Goal: Task Accomplishment & Management: Use online tool/utility

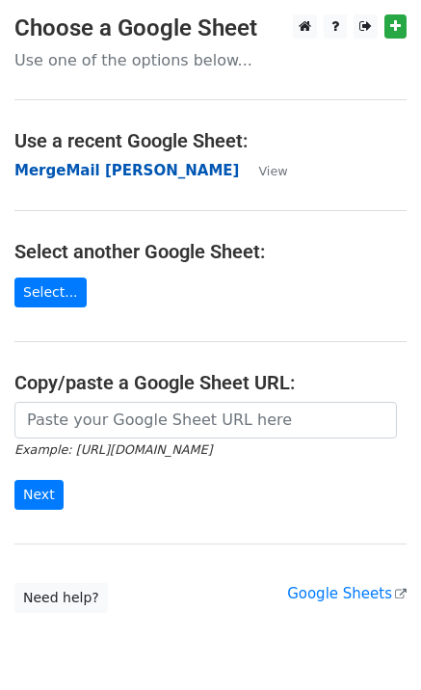
click at [93, 177] on strong "MergeMail [PERSON_NAME]" at bounding box center [126, 170] width 225 height 17
click at [157, 172] on strong "MergeMail [PERSON_NAME]" at bounding box center [126, 170] width 225 height 17
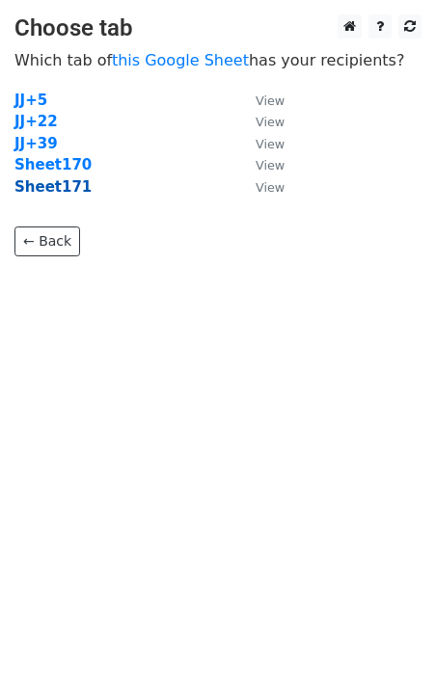
click at [62, 194] on strong "Sheet171" at bounding box center [52, 186] width 77 height 17
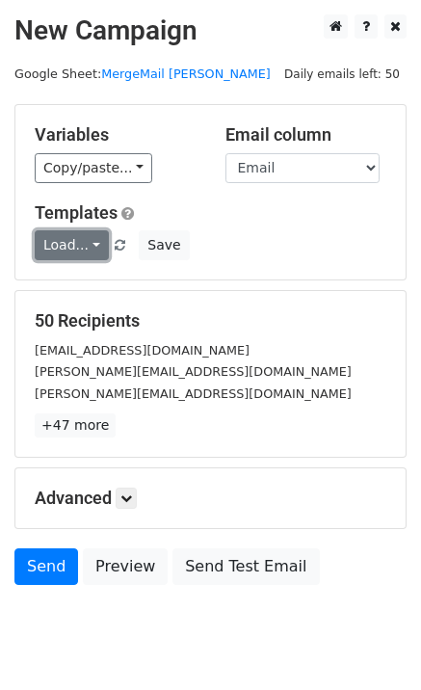
click at [77, 255] on link "Load..." at bounding box center [72, 245] width 74 height 30
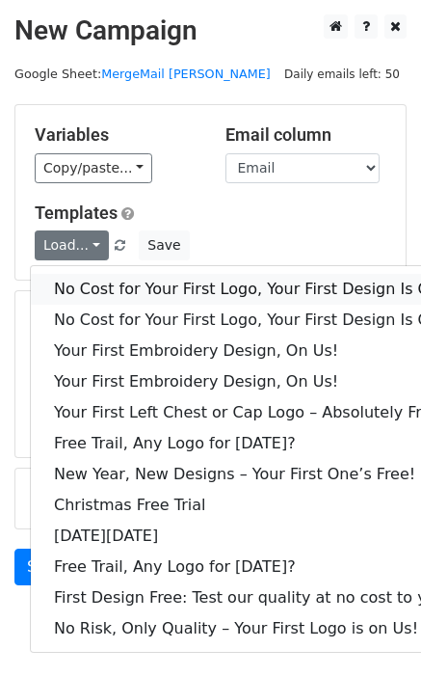
click at [102, 283] on link "No Cost for Your First Logo, Your First Design Is On Us!" at bounding box center [262, 289] width 463 height 31
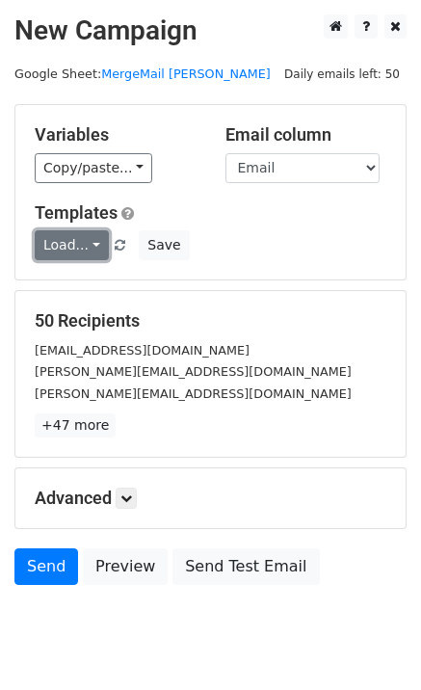
click at [68, 252] on link "Load..." at bounding box center [72, 245] width 74 height 30
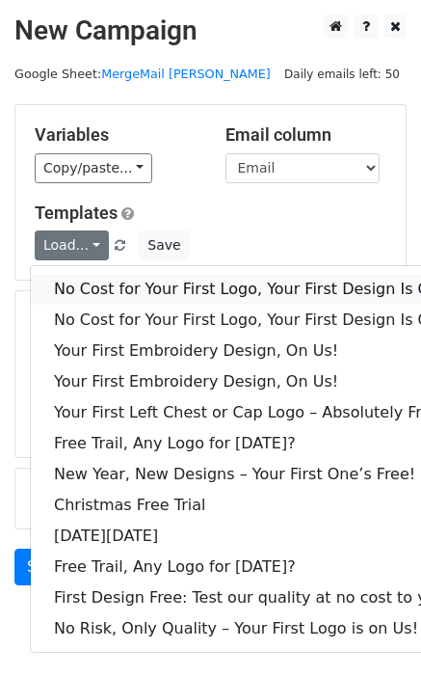
click at [109, 284] on link "No Cost for Your First Logo, Your First Design Is On Us!" at bounding box center [262, 289] width 463 height 31
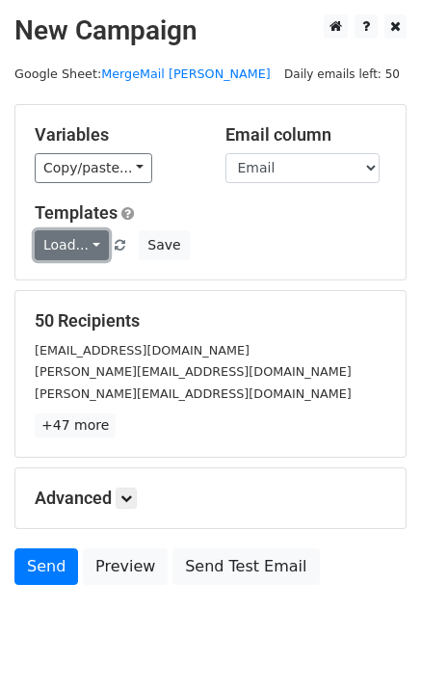
click at [90, 245] on link "Load..." at bounding box center [72, 245] width 74 height 30
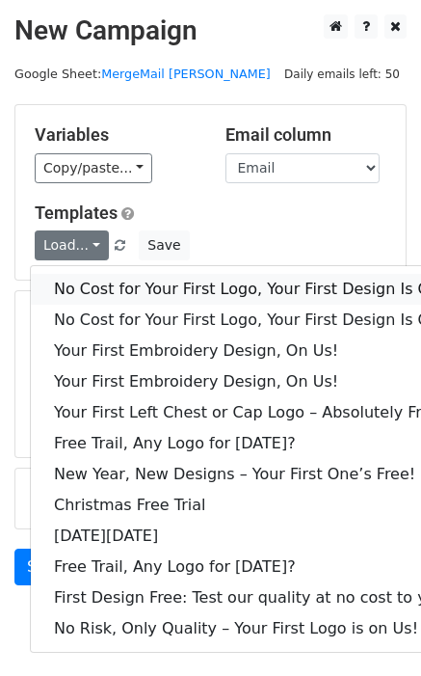
click at [122, 290] on link "No Cost for Your First Logo, Your First Design Is On Us!" at bounding box center [262, 289] width 463 height 31
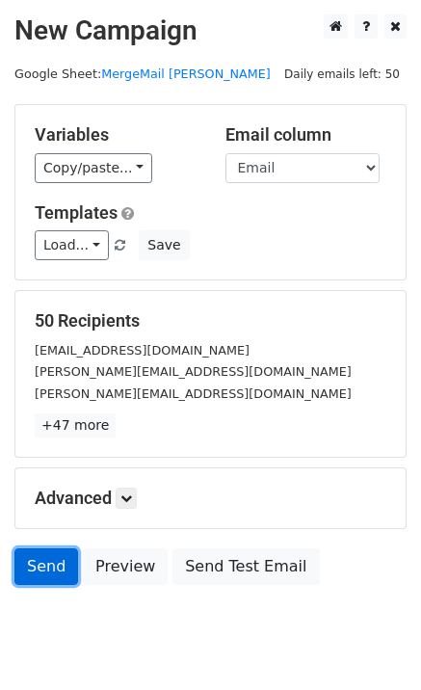
drag, startPoint x: 37, startPoint y: 570, endPoint x: 24, endPoint y: 571, distance: 12.6
click at [38, 570] on link "Send" at bounding box center [46, 567] width 64 height 37
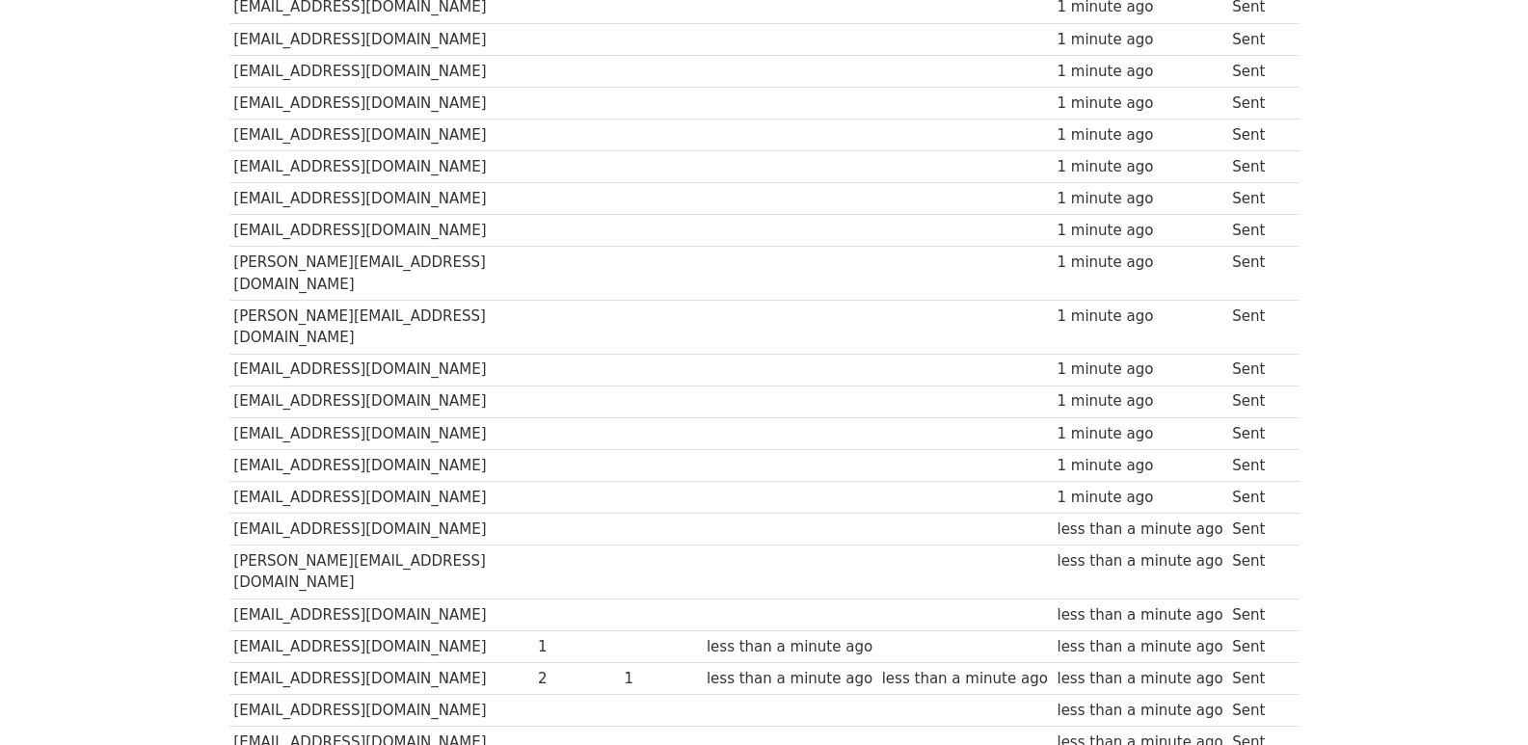
scroll to position [1342, 0]
